Goal: Task Accomplishment & Management: Manage account settings

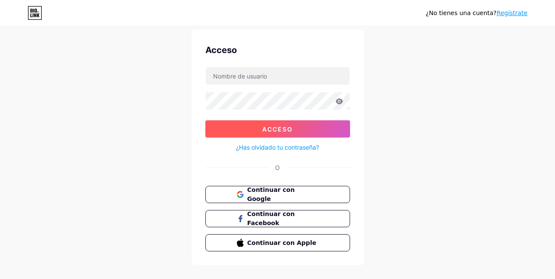
scroll to position [39, 0]
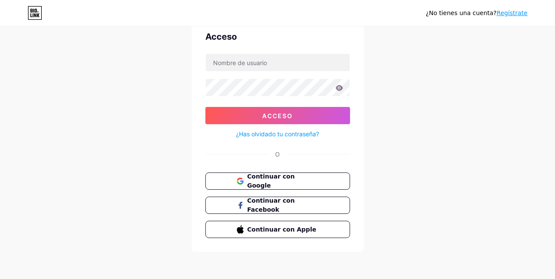
click at [286, 73] on form "Acceso ¿Has olvidado tu contraseña?" at bounding box center [277, 96] width 145 height 86
click at [286, 72] on form "Acceso ¿Has olvidado tu contraseña?" at bounding box center [277, 96] width 145 height 86
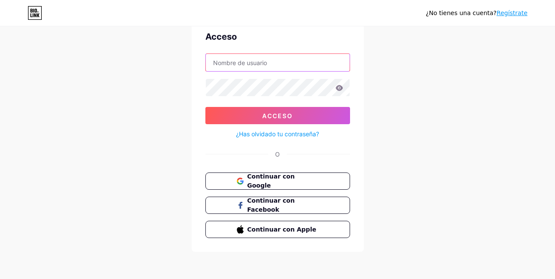
click at [281, 61] on input "text" at bounding box center [278, 62] width 144 height 17
type input "[EMAIL_ADDRESS][DOMAIN_NAME]"
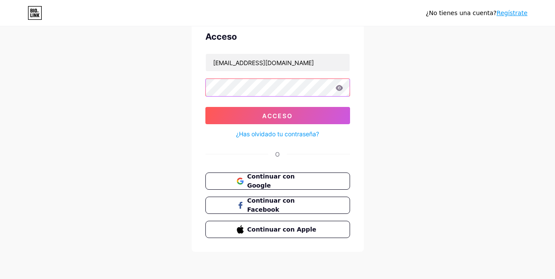
click at [205, 107] on button "Acceso" at bounding box center [277, 115] width 145 height 17
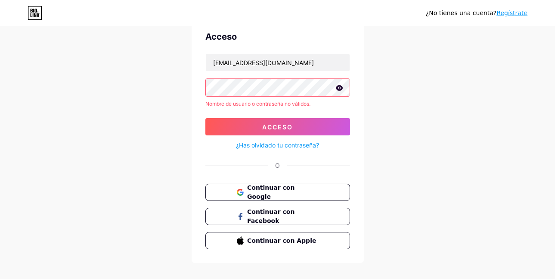
click at [340, 90] on icon at bounding box center [338, 88] width 7 height 6
click at [205, 118] on button "Acceso" at bounding box center [277, 126] width 145 height 17
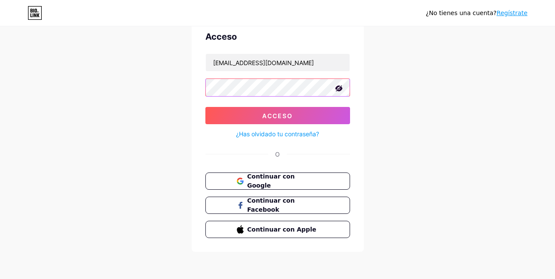
click at [205, 107] on button "Acceso" at bounding box center [277, 115] width 145 height 17
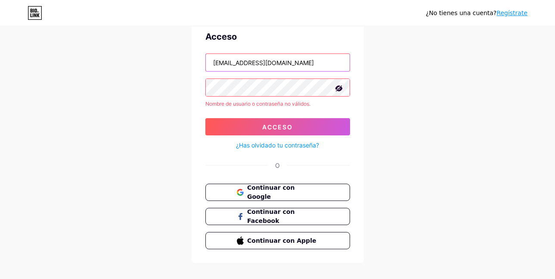
click at [274, 66] on input "[EMAIL_ADDRESS][DOMAIN_NAME]" at bounding box center [278, 62] width 144 height 17
click at [205, 118] on button "Acceso" at bounding box center [277, 126] width 145 height 17
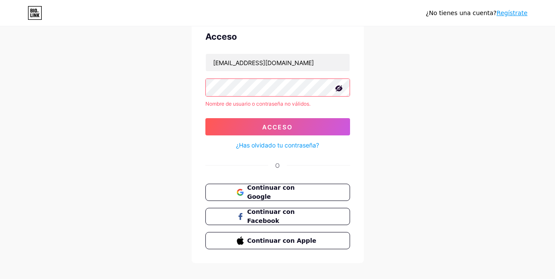
click at [205, 118] on button "Acceso" at bounding box center [277, 126] width 145 height 17
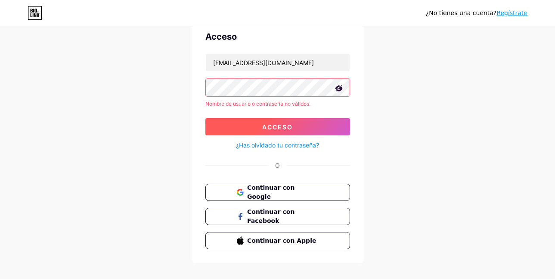
click at [248, 123] on button "Acceso" at bounding box center [277, 126] width 145 height 17
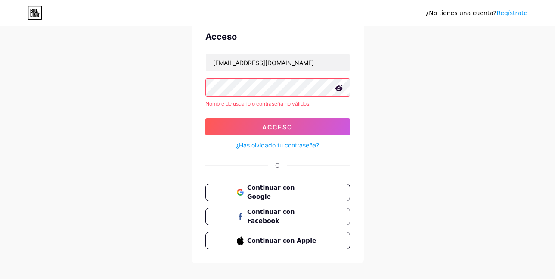
drag, startPoint x: 524, startPoint y: 0, endPoint x: 332, endPoint y: 40, distance: 195.4
click at [332, 40] on div "Acceso" at bounding box center [277, 36] width 145 height 13
click at [282, 188] on font "Continuar con Google" at bounding box center [271, 192] width 48 height 16
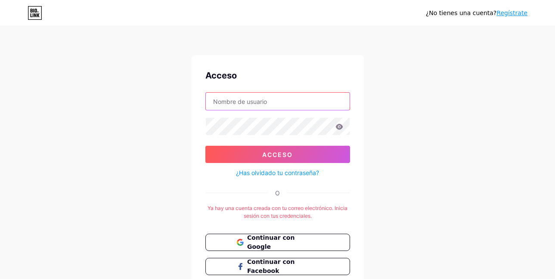
click at [270, 99] on input "text" at bounding box center [278, 101] width 144 height 17
type input "[EMAIL_ADDRESS][DOMAIN_NAME]"
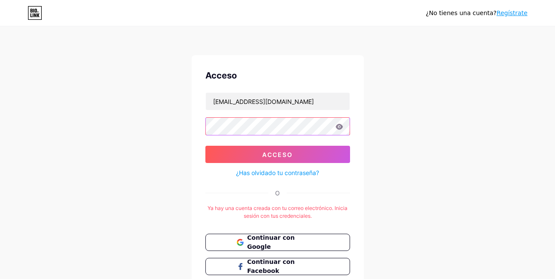
click at [205, 146] on button "Acceso" at bounding box center [277, 154] width 145 height 17
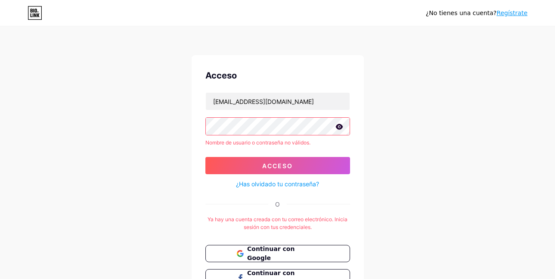
click at [205, 157] on button "Acceso" at bounding box center [277, 165] width 145 height 17
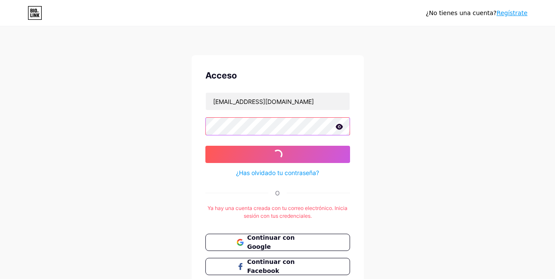
click at [205, 146] on button "Acceso" at bounding box center [277, 154] width 145 height 17
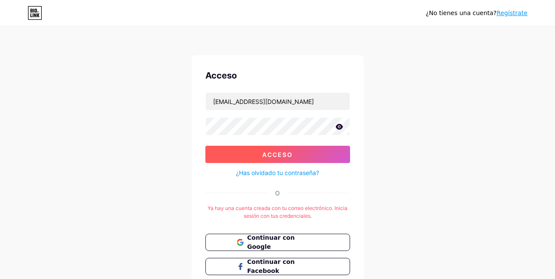
click at [298, 147] on button "Acceso" at bounding box center [277, 154] width 145 height 17
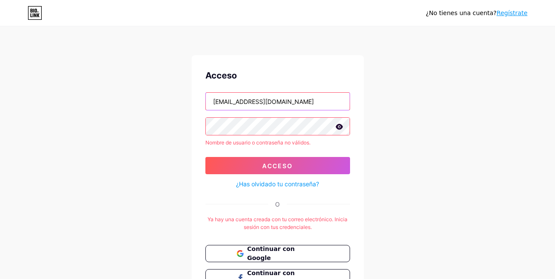
click at [301, 100] on input "[EMAIL_ADDRESS][DOMAIN_NAME]" at bounding box center [278, 101] width 144 height 17
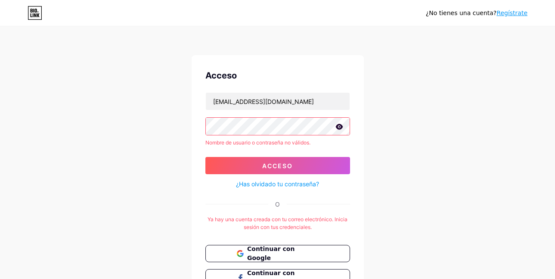
click at [337, 128] on icon at bounding box center [338, 127] width 7 height 6
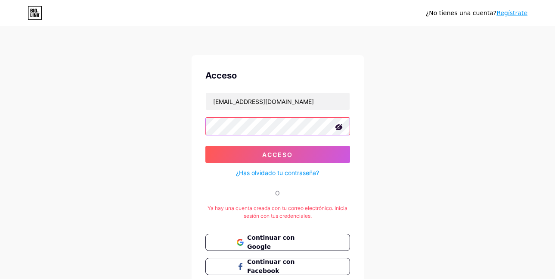
click at [205, 146] on button "Acceso" at bounding box center [277, 154] width 145 height 17
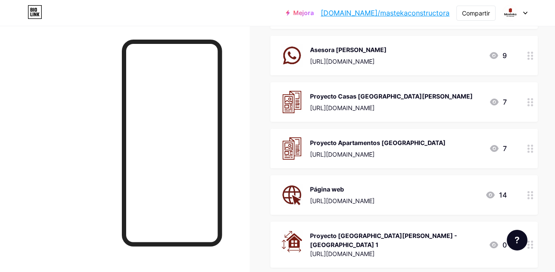
scroll to position [172, 0]
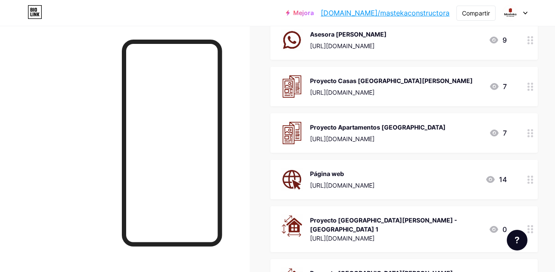
click at [528, 87] on icon at bounding box center [531, 87] width 6 height 8
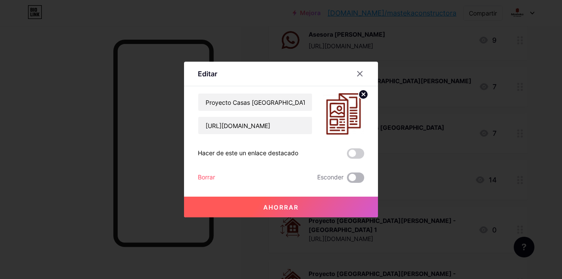
click at [357, 175] on span at bounding box center [355, 177] width 17 height 10
click at [347, 180] on input "checkbox" at bounding box center [347, 180] width 0 height 0
click at [333, 202] on button "Ahorrar" at bounding box center [281, 206] width 194 height 21
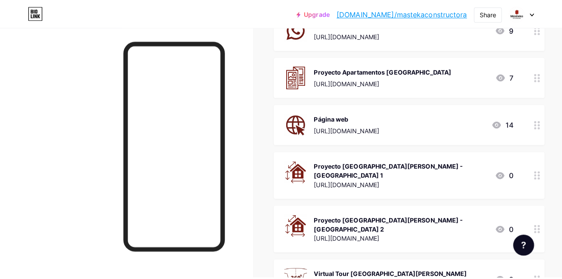
scroll to position [171, 0]
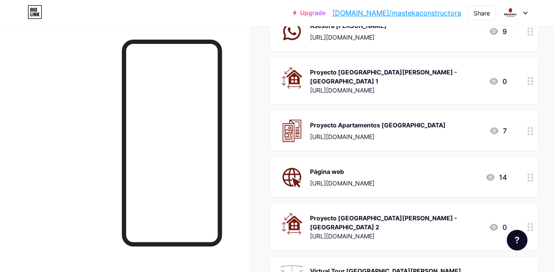
click at [456, 72] on div "Proyecto [GEOGRAPHIC_DATA][PERSON_NAME] - [GEOGRAPHIC_DATA] 1" at bounding box center [396, 77] width 172 height 18
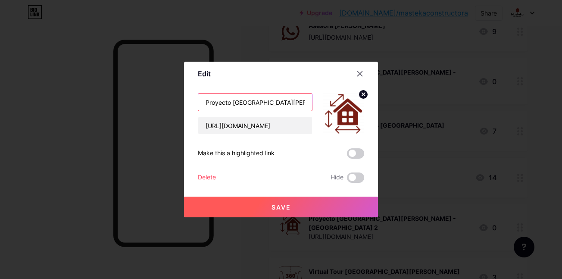
click at [262, 101] on input "Proyecto [GEOGRAPHIC_DATA][PERSON_NAME] - [GEOGRAPHIC_DATA] 1" at bounding box center [255, 101] width 114 height 17
paste input "Casas [GEOGRAPHIC_DATA][PERSON_NAME]-Etapa 1."
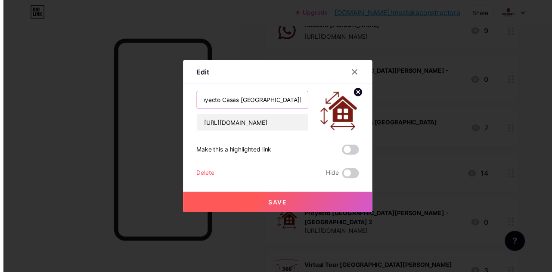
scroll to position [0, 0]
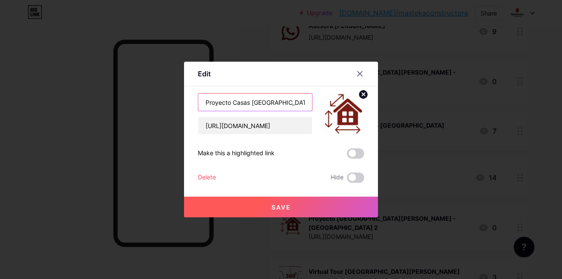
type input "Proyecto Casas [GEOGRAPHIC_DATA][PERSON_NAME]-[GEOGRAPHIC_DATA] 1"
click at [284, 211] on button "Save" at bounding box center [281, 206] width 194 height 21
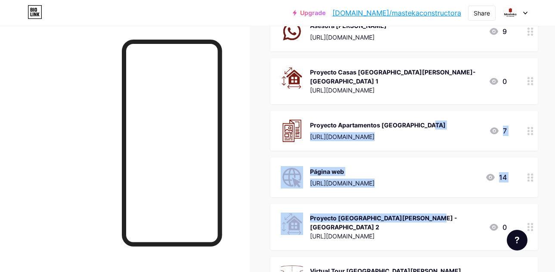
drag, startPoint x: 381, startPoint y: 215, endPoint x: 382, endPoint y: 113, distance: 102.5
click at [382, 113] on span "Asesora [PERSON_NAME] [URL][DOMAIN_NAME] 13 Asesora [PERSON_NAME] [URL][DOMAIN_…" at bounding box center [403, 270] width 267 height 611
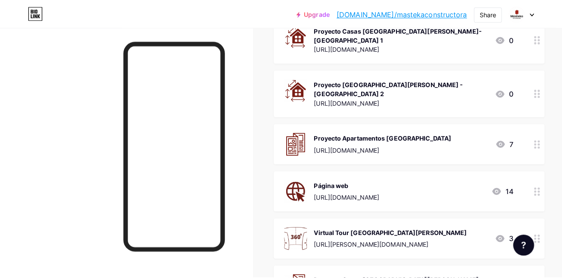
scroll to position [171, 0]
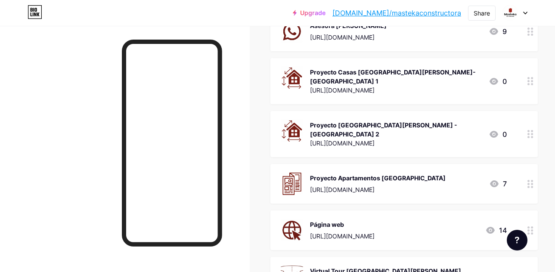
click at [463, 121] on div "Proyecto [GEOGRAPHIC_DATA][PERSON_NAME] - [GEOGRAPHIC_DATA] 2" at bounding box center [396, 130] width 172 height 18
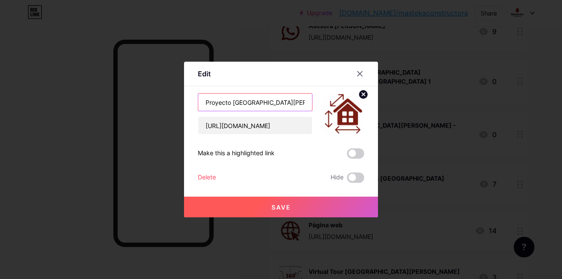
click at [299, 105] on input "Proyecto [GEOGRAPHIC_DATA][PERSON_NAME] - [GEOGRAPHIC_DATA] 2" at bounding box center [255, 101] width 114 height 17
paste input "Casas [GEOGRAPHIC_DATA][PERSON_NAME]-Etapa 1"
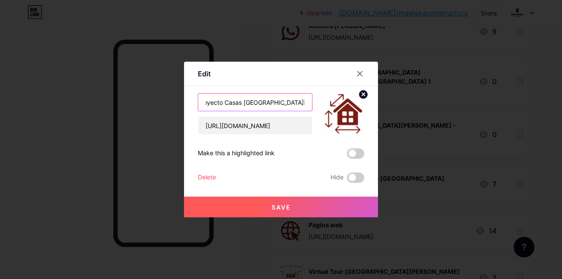
type input "Proyecto Casas [GEOGRAPHIC_DATA][PERSON_NAME]-[GEOGRAPHIC_DATA] 1"
click at [270, 212] on button "Save" at bounding box center [281, 206] width 194 height 21
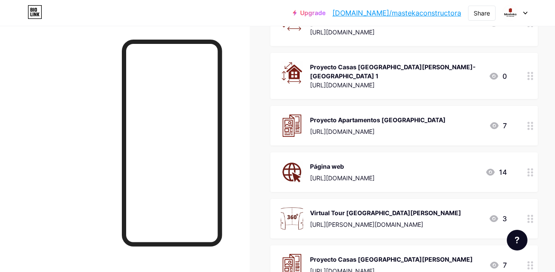
scroll to position [214, 0]
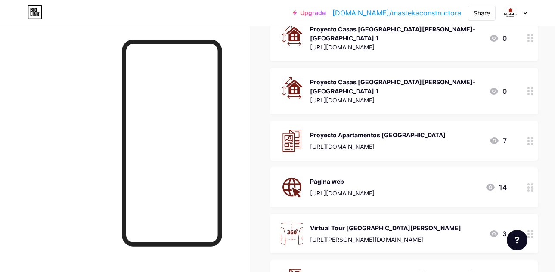
click at [298, 130] on img at bounding box center [292, 141] width 22 height 22
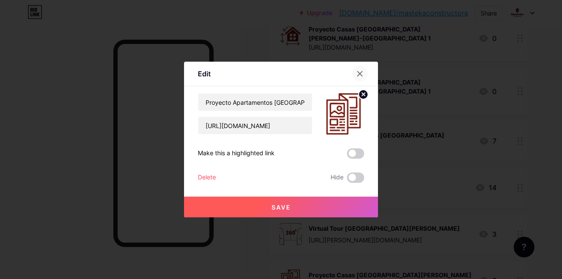
click at [360, 75] on icon at bounding box center [359, 73] width 5 height 5
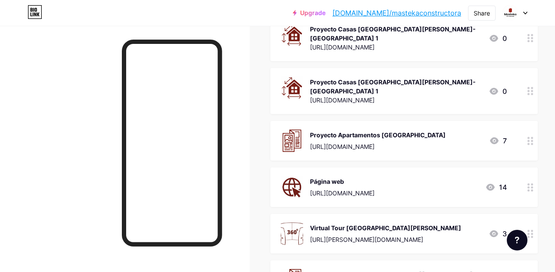
click at [356, 43] on div "[URL][DOMAIN_NAME]" at bounding box center [396, 47] width 172 height 9
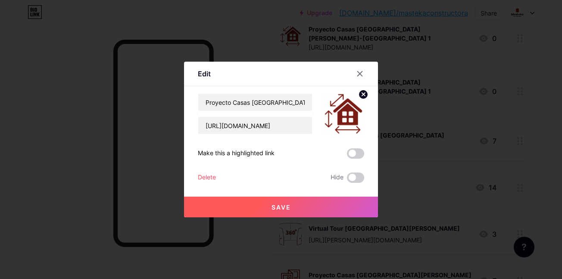
click at [342, 114] on img at bounding box center [343, 113] width 41 height 41
click at [360, 95] on circle at bounding box center [362, 94] width 9 height 9
click at [345, 112] on rect at bounding box center [348, 114] width 7 height 4
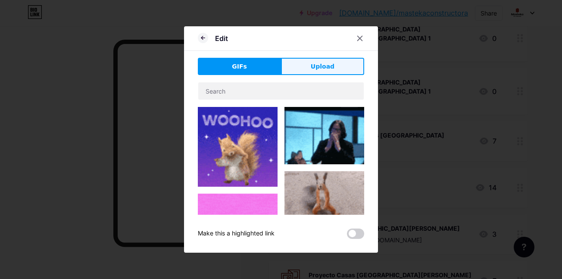
click at [304, 71] on button "Upload" at bounding box center [322, 66] width 83 height 17
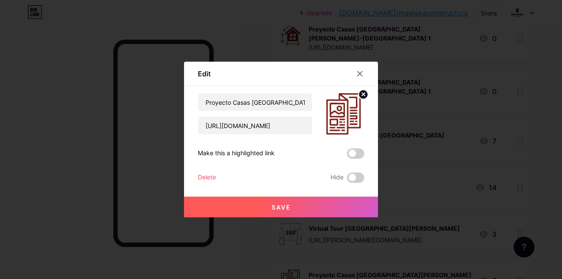
click at [298, 204] on button "Save" at bounding box center [281, 206] width 194 height 21
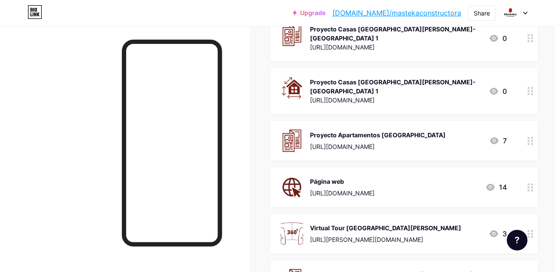
click at [323, 78] on div "Proyecto Casas [GEOGRAPHIC_DATA][PERSON_NAME]-[GEOGRAPHIC_DATA] 1" at bounding box center [396, 87] width 172 height 18
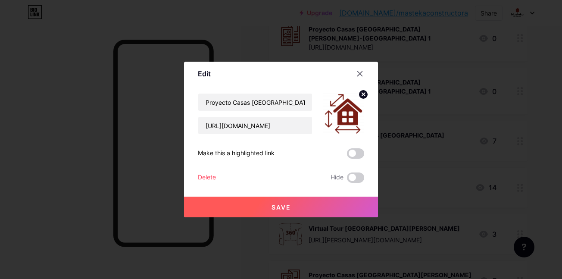
click at [350, 114] on img at bounding box center [343, 113] width 41 height 41
click at [360, 93] on circle at bounding box center [362, 94] width 9 height 9
click at [356, 110] on div "Picture" at bounding box center [343, 113] width 41 height 41
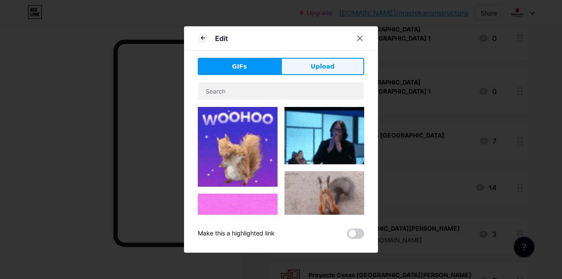
click at [347, 60] on button "Upload" at bounding box center [322, 66] width 83 height 17
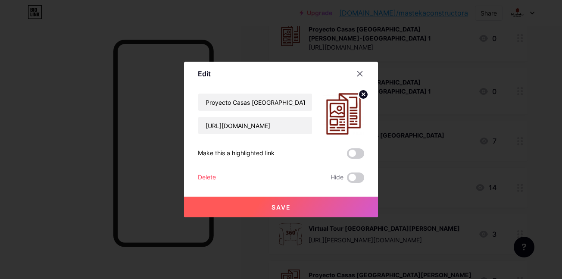
click at [299, 197] on button "Save" at bounding box center [281, 206] width 194 height 21
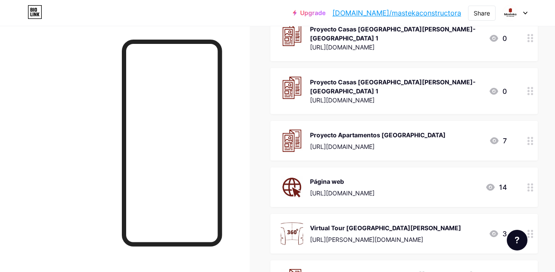
click at [418, 82] on div "Proyecto Casas [GEOGRAPHIC_DATA][PERSON_NAME]-[GEOGRAPHIC_DATA] 1 [URL][DOMAIN_…" at bounding box center [396, 91] width 172 height 29
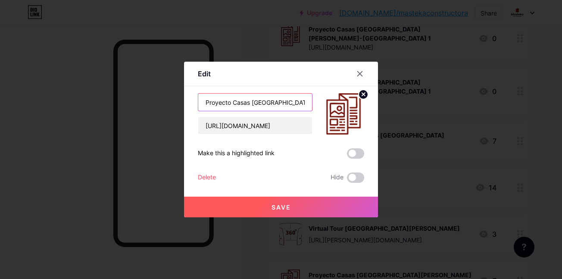
click at [275, 102] on input "Proyecto Casas [GEOGRAPHIC_DATA][PERSON_NAME]-[GEOGRAPHIC_DATA] 1" at bounding box center [255, 101] width 114 height 17
type input "Proyecto Casas [GEOGRAPHIC_DATA][PERSON_NAME]-[GEOGRAPHIC_DATA] 2"
click at [277, 207] on span "Save" at bounding box center [280, 206] width 19 height 7
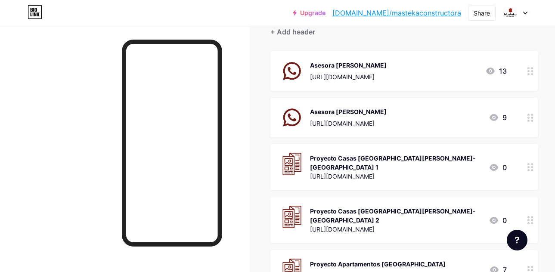
scroll to position [0, 0]
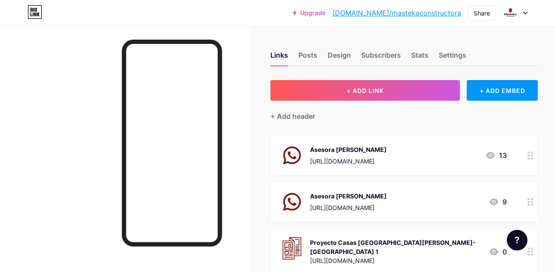
click at [450, 17] on link "[DOMAIN_NAME]/mastekaconstructora" at bounding box center [396, 13] width 129 height 10
